Goal: Find contact information: Find contact information

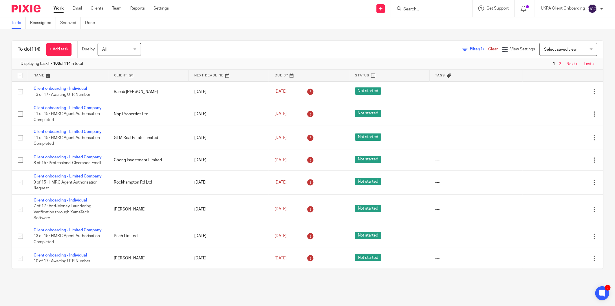
click at [424, 9] on input "Search" at bounding box center [429, 9] width 52 height 5
type input "fatema mey"
click at [426, 33] on div "Fatma Mey daner Fatma Mey daner < fmeydaner@gmail.com >" at bounding box center [459, 25] width 124 height 23
click at [431, 22] on link at bounding box center [459, 24] width 115 height 13
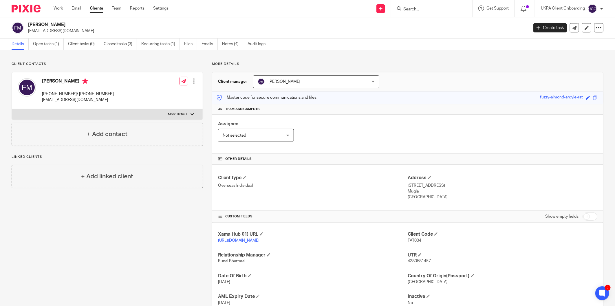
click at [415, 8] on input "Search" at bounding box center [429, 9] width 52 height 5
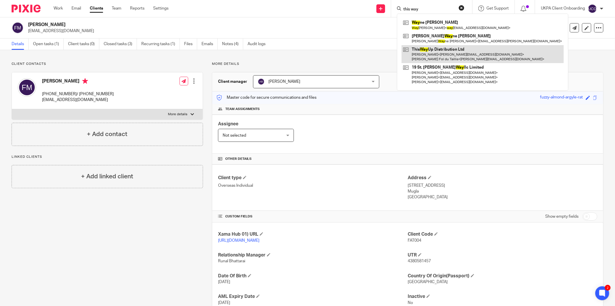
type input "this way"
click at [432, 56] on link at bounding box center [483, 54] width 162 height 18
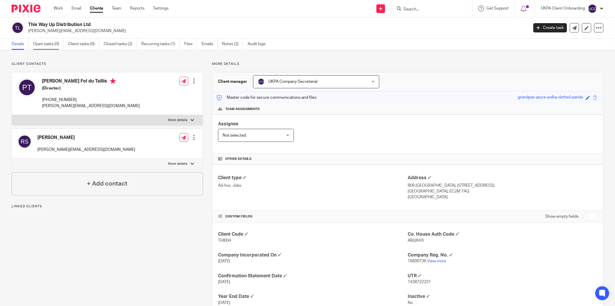
click at [47, 44] on link "Open tasks (0)" at bounding box center [48, 44] width 31 height 11
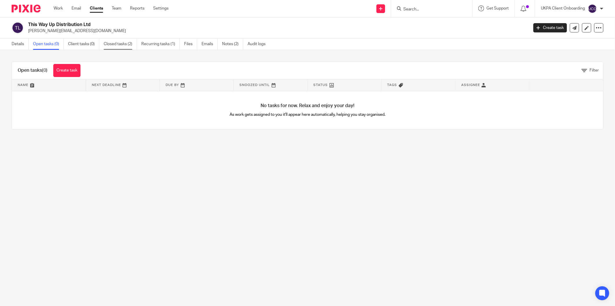
click at [106, 43] on link "Closed tasks (2)" at bounding box center [120, 44] width 33 height 11
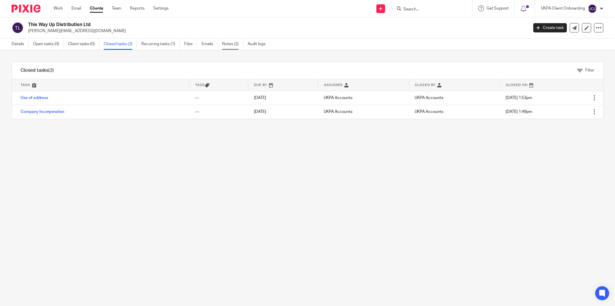
click at [234, 42] on link "Notes (2)" at bounding box center [232, 44] width 21 height 11
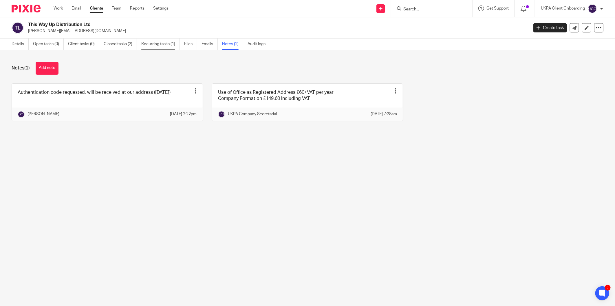
click at [153, 45] on link "Recurring tasks (1)" at bounding box center [160, 44] width 39 height 11
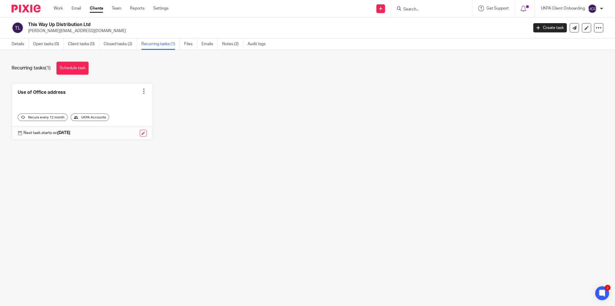
click at [415, 9] on input "Search" at bounding box center [429, 9] width 52 height 5
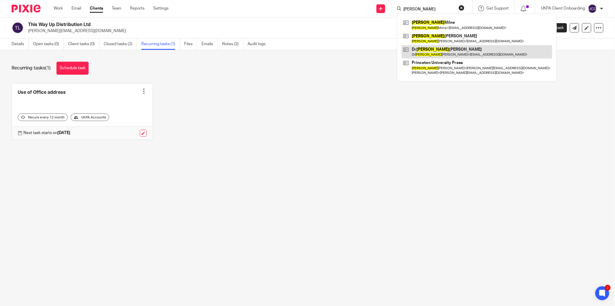
type input "[PERSON_NAME]"
click at [449, 54] on link at bounding box center [477, 51] width 151 height 13
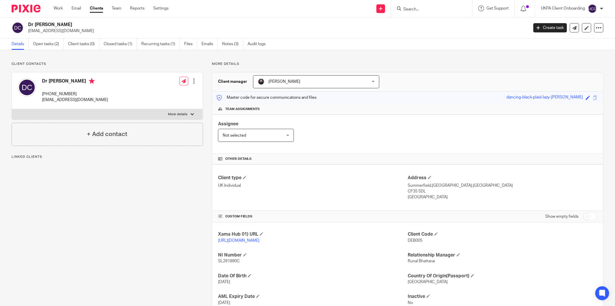
drag, startPoint x: 0, startPoint y: 0, endPoint x: 67, endPoint y: 26, distance: 71.6
click at [67, 26] on h2 "Dr [PERSON_NAME]" at bounding box center [226, 25] width 397 height 6
click at [60, 39] on link "Open tasks (2)" at bounding box center [48, 44] width 31 height 11
click at [61, 35] on div "Dr Deborah Cooper debbienaudi@gmail.com Create task Update from Companies House…" at bounding box center [307, 27] width 615 height 21
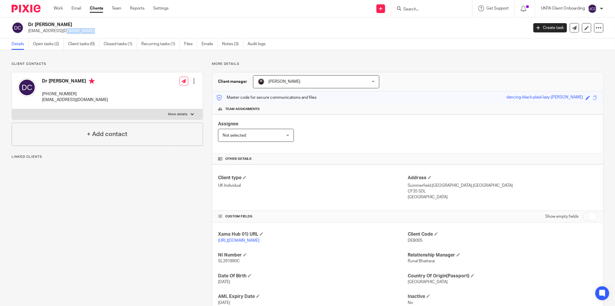
click at [61, 35] on div "Dr Deborah Cooper debbienaudi@gmail.com Create task Update from Companies House…" at bounding box center [307, 27] width 615 height 21
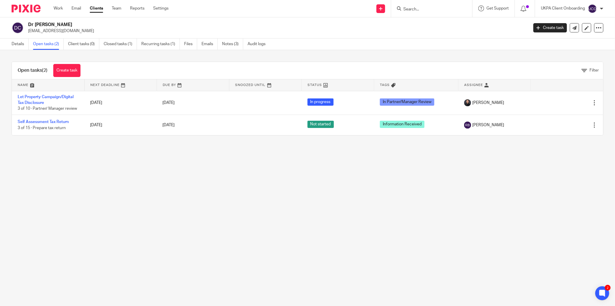
click at [57, 32] on p "[EMAIL_ADDRESS][DOMAIN_NAME]" at bounding box center [276, 31] width 497 height 6
copy main "[EMAIL_ADDRESS][DOMAIN_NAME] Create task Update from Companies House Export dat…"
